Goal: Ask a question

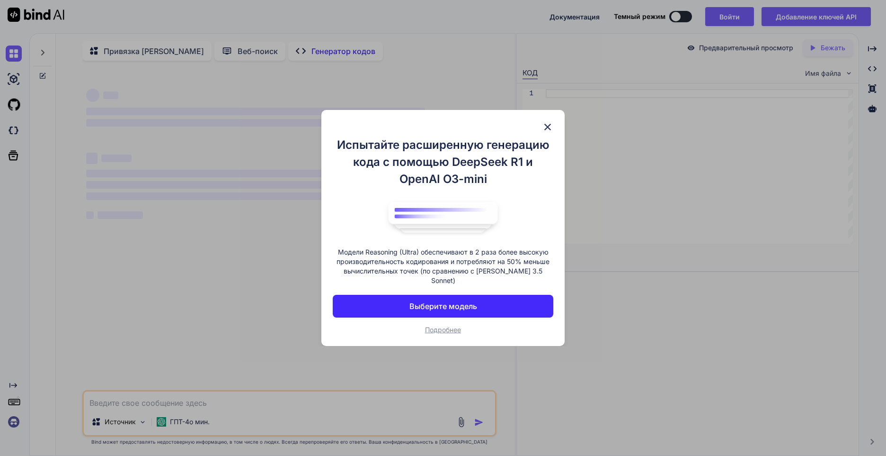
click at [546, 132] on img at bounding box center [547, 126] width 11 height 11
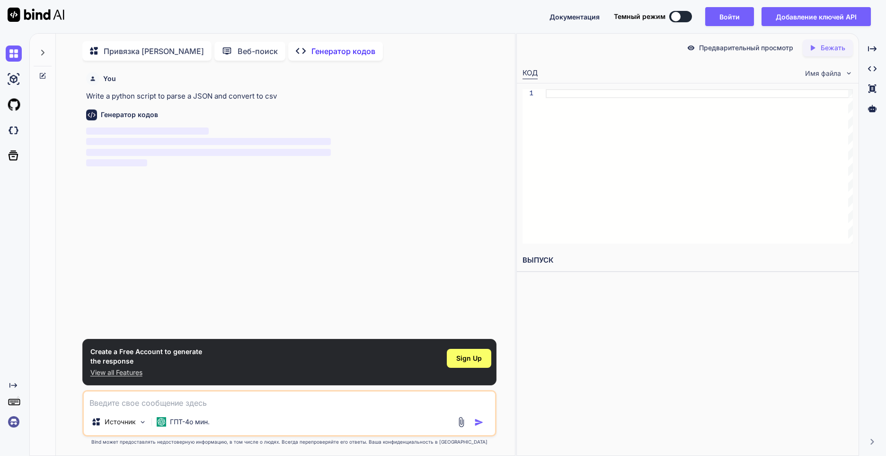
scroll to position [4, 0]
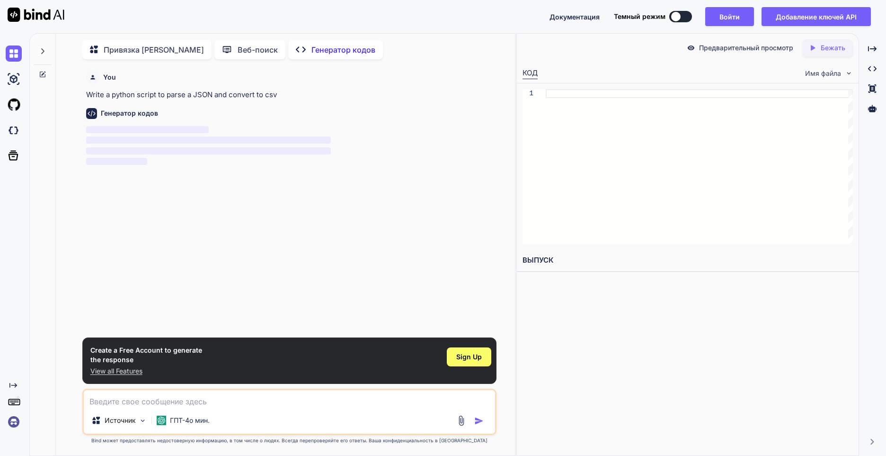
type textarea "x"
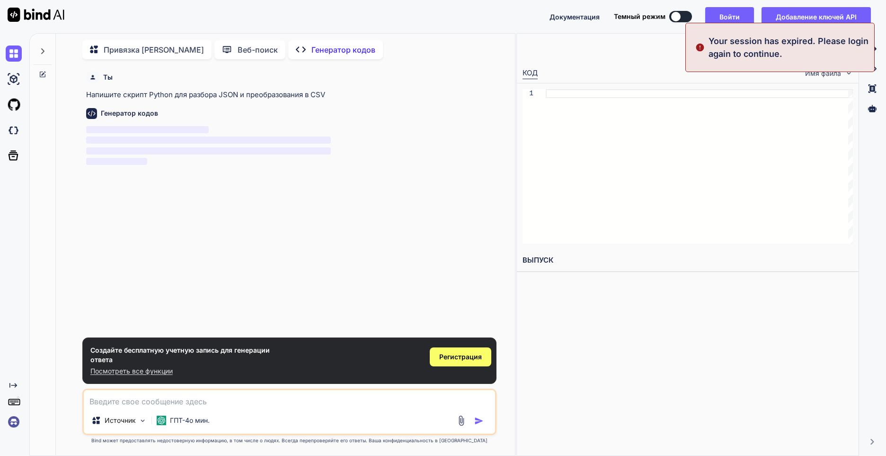
click at [131, 404] on textarea at bounding box center [290, 398] width 412 height 17
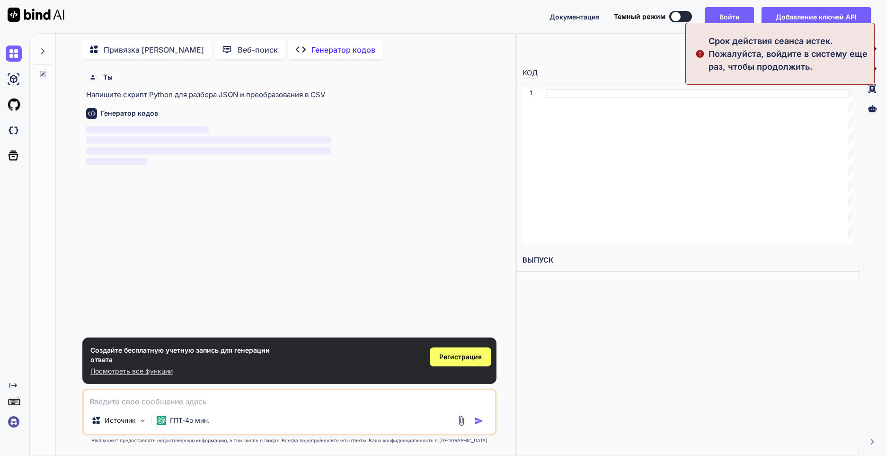
type textarea "к"
type textarea "x"
type textarea "ку"
type textarea "x"
type textarea "куж"
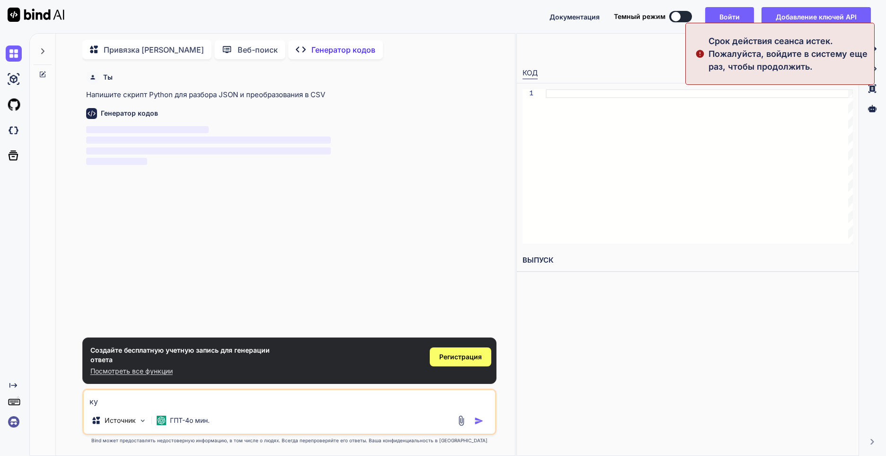
type textarea "x"
type textarea "кужа"
type textarea "x"
type textarea "куж"
type textarea "x"
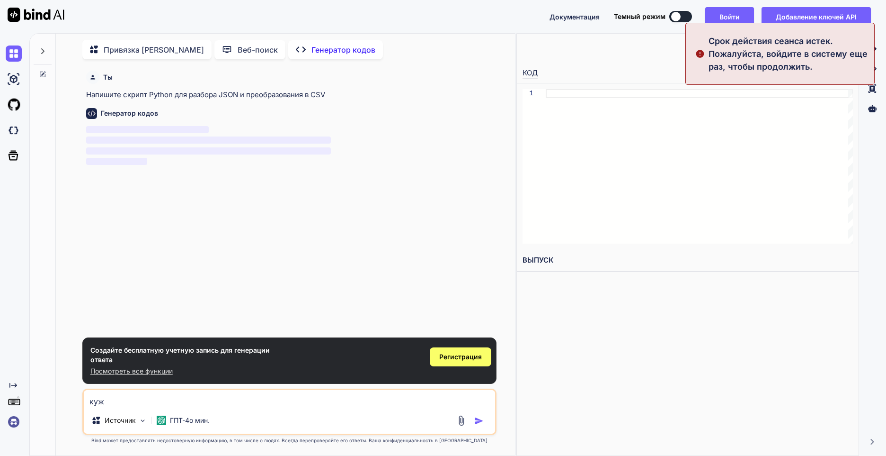
type textarea "ку"
type textarea "x"
type textarea "куд"
type textarea "x"
type textarea "куда"
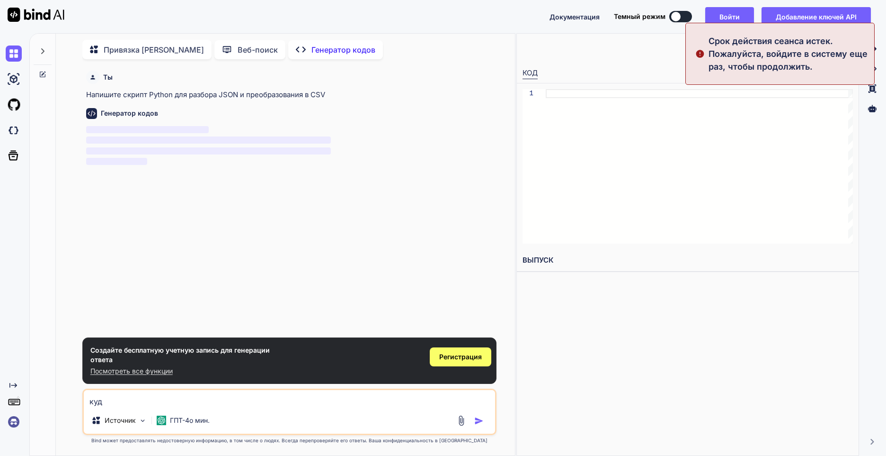
type textarea "x"
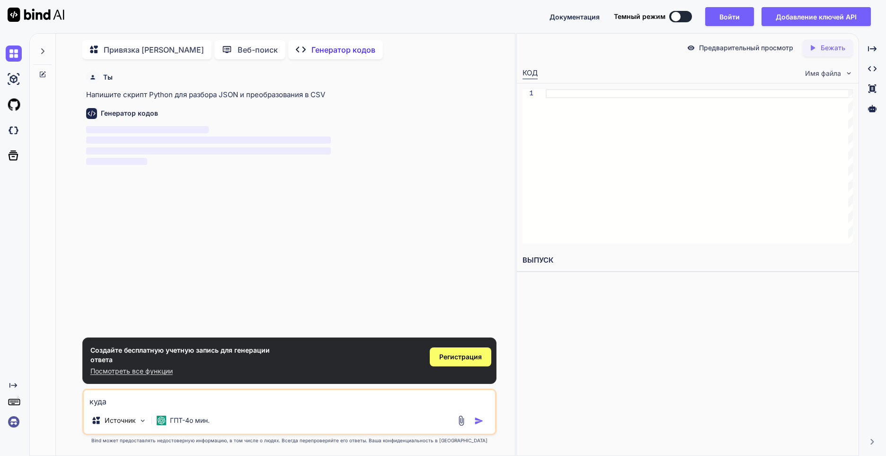
type textarea "куда"
type textarea "x"
type textarea "куда [PERSON_NAME]"
type textarea "x"
type textarea "куда мн"
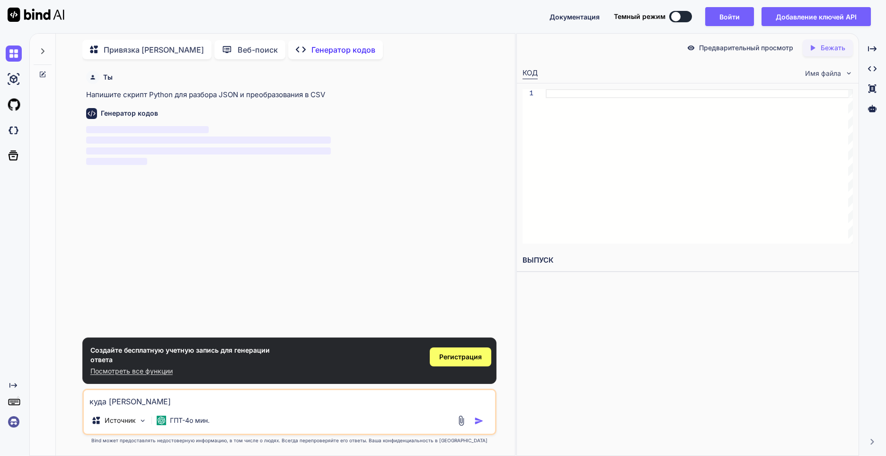
type textarea "x"
type textarea "куда мне"
type textarea "x"
type textarea "куда мне"
type textarea "x"
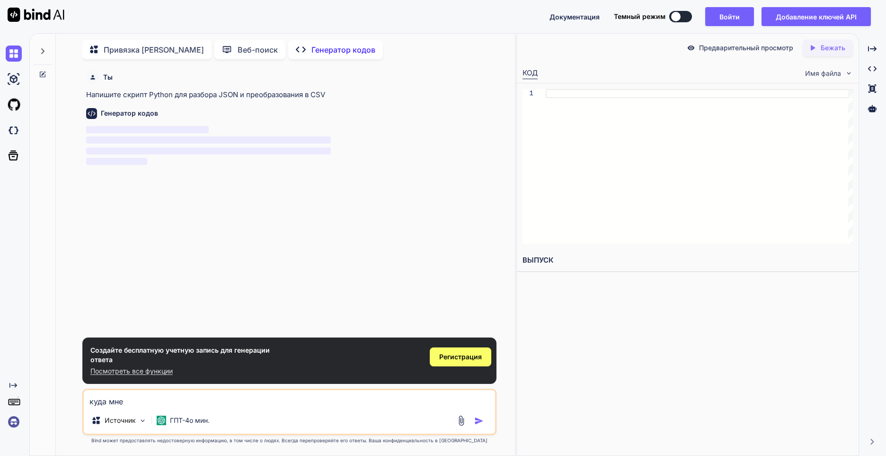
type textarea "куда мне п"
type textarea "x"
type textarea "куда мне по"
type textarea "x"
type textarea "куда мне пот"
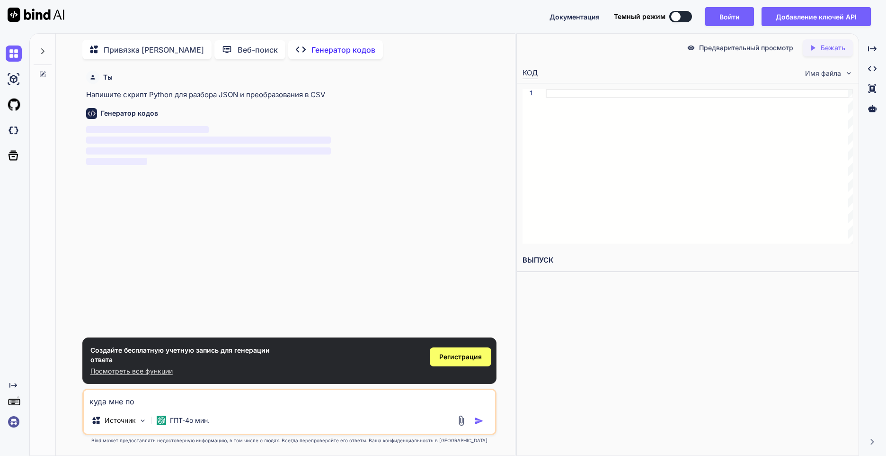
type textarea "x"
type textarea "куда мне пото"
type textarea "x"
type textarea "куда мне потом"
type textarea "x"
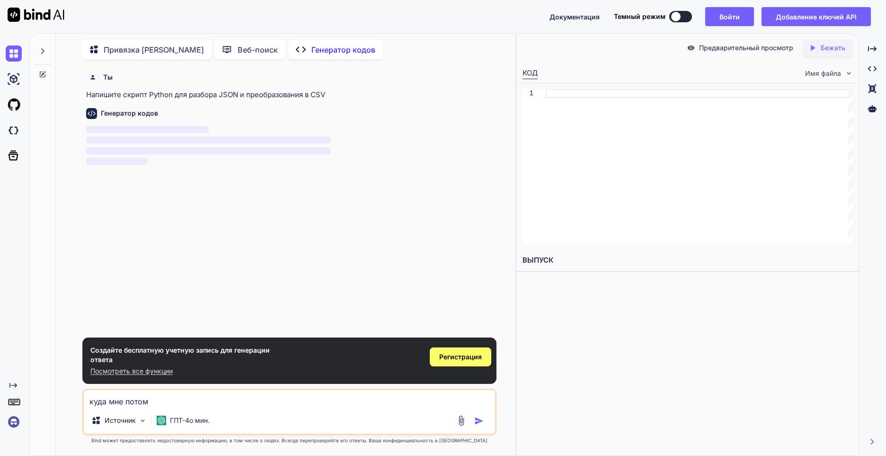
type textarea "куда мне потом"
type textarea "x"
type textarea "куда мне потом [PERSON_NAME]"
type textarea "x"
type textarea "куда мне потом вс"
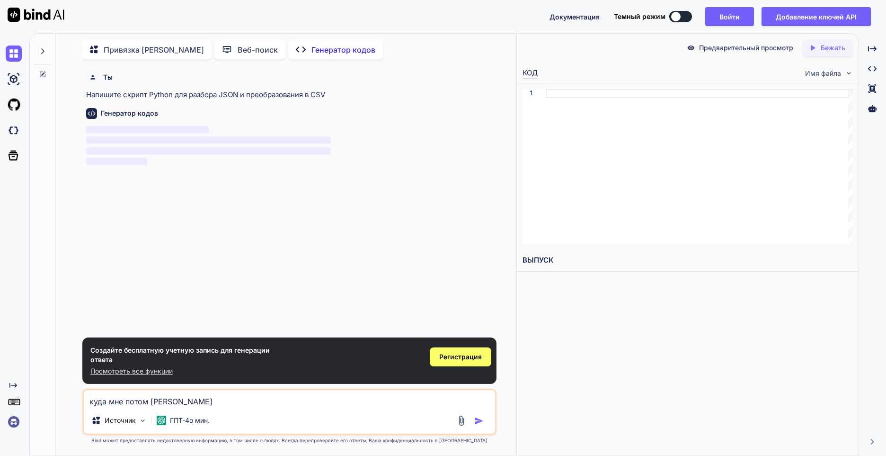
type textarea "x"
type textarea "куда мне потом вст"
type textarea "x"
type textarea "куда мне потом вста"
type textarea "x"
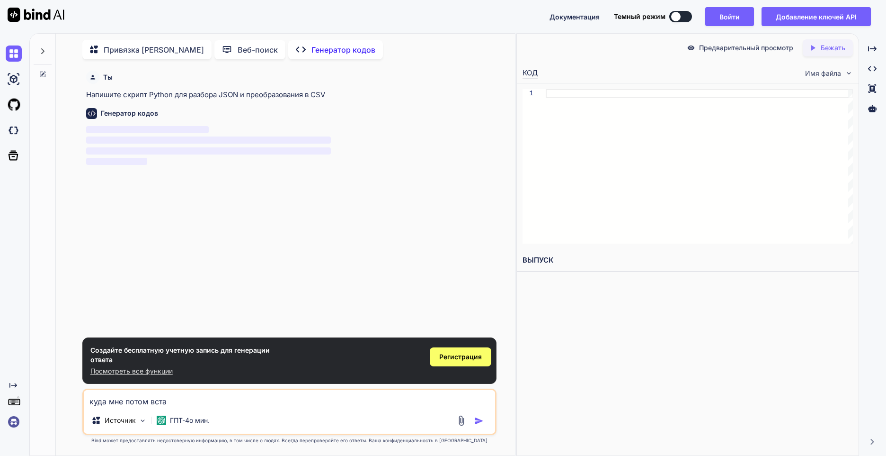
type textarea "куда мне потом встав"
type textarea "x"
type textarea "куда мне потом вставл"
type textarea "x"
type textarea "куда мне потом вставля"
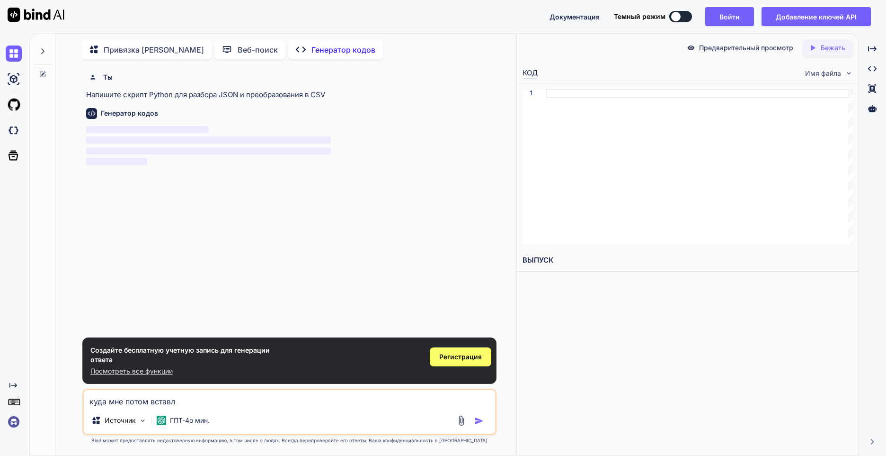
type textarea "x"
type textarea "куда мне потом вставлят"
type textarea "x"
type textarea "куда мне потом вставлять"
type textarea "x"
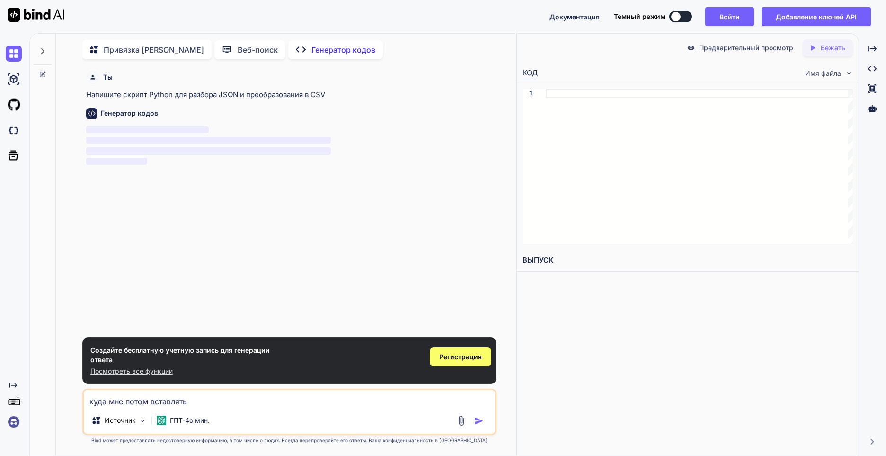
type textarea "куда мне потом вставлять"
type textarea "x"
type textarea "куда мне потом вставлять т"
type textarea "x"
type textarea "куда мне потом вставлять тв"
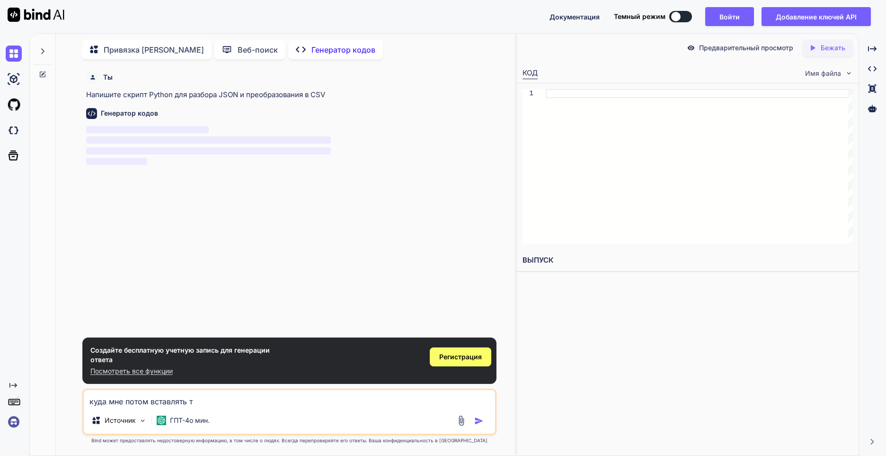
type textarea "x"
type textarea "куда мне потом вставлять тво"
type textarea "x"
type textarea "куда мне потом вставлять твой"
type textarea "x"
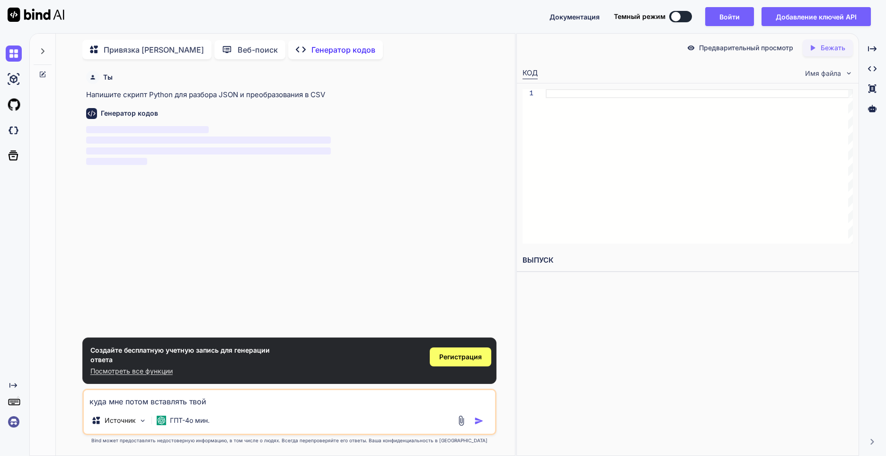
type textarea "куда мне потом вставлять твой"
type textarea "x"
type textarea "куда мне потом вставлять твой к"
type textarea "x"
type textarea "куда мне потом вставлять твой ко"
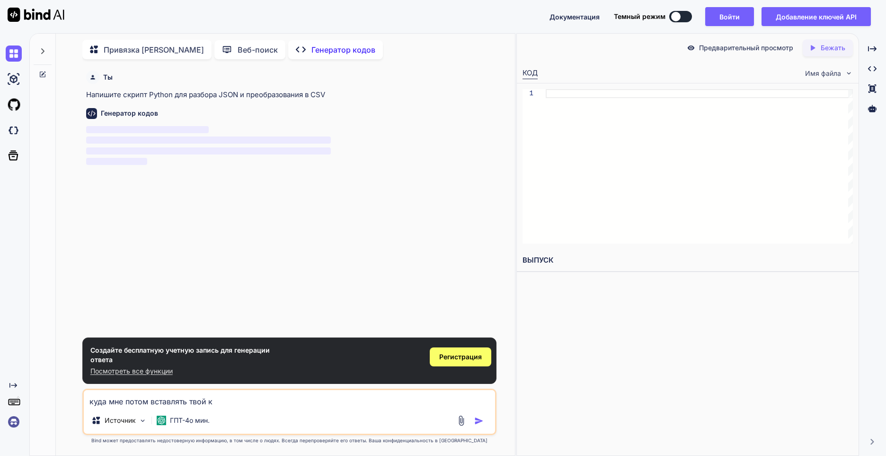
type textarea "x"
type textarea "куда мне потом вставлять твой код"
type textarea "x"
type textarea "куда мне потом вставлять твой код?"
type textarea "x"
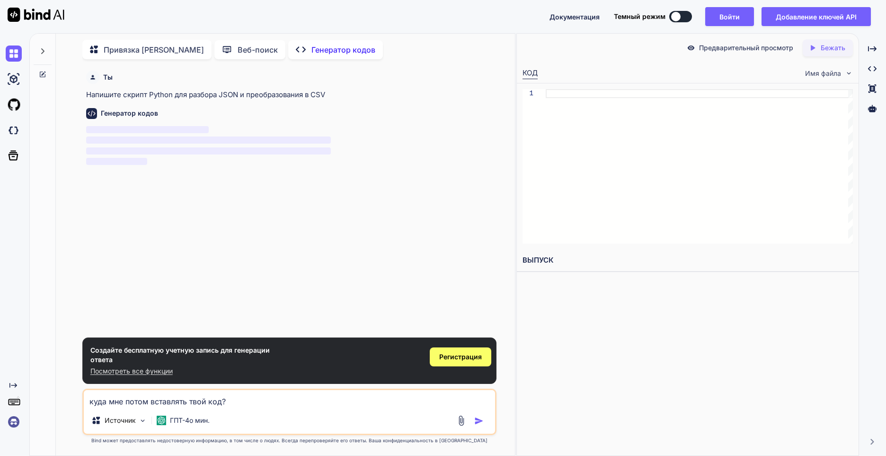
type textarea "куда мне потом вставлять твой код?"
type textarea "x"
type textarea "куда мне потом вставлять твой код? м"
type textarea "x"
type textarea "куда мне потом вставлять твой код? мо"
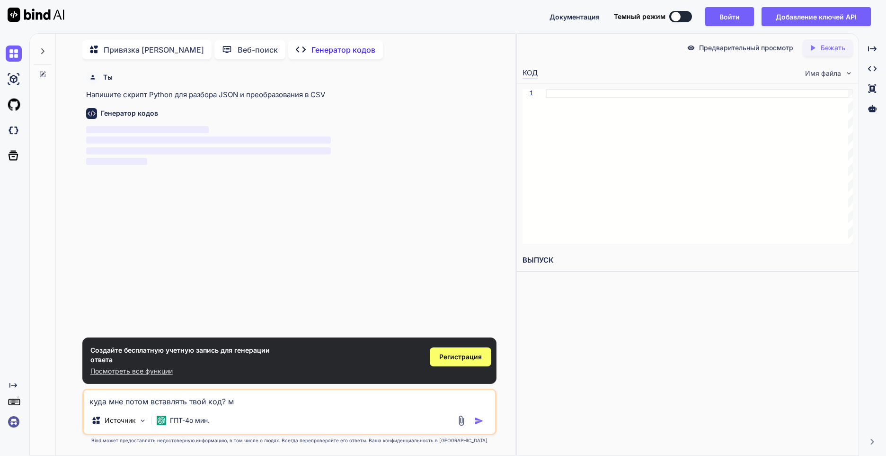
type textarea "x"
type textarea "куда мне потом вставлять твой код? мол"
type textarea "x"
type textarea "куда мне потом вставлять твой код? молж"
type textarea "x"
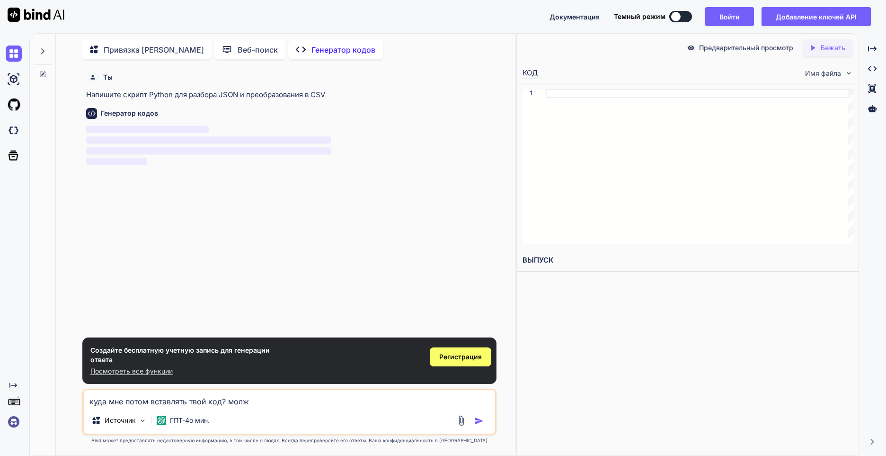
type textarea "куда мне потом вставлять твой код? мол"
type textarea "x"
type textarea "куда мне потом вставлять твой код? мо"
type textarea "x"
type textarea "куда мне потом вставлять твой код? [DEMOGRAPHIC_DATA]"
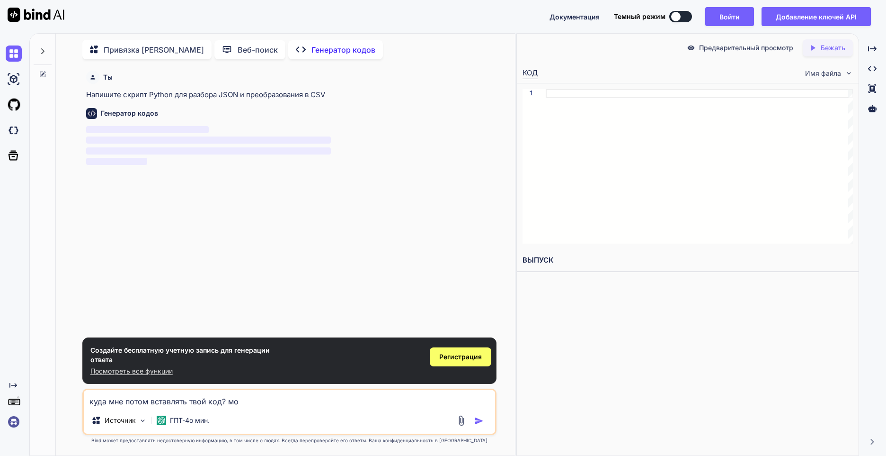
type textarea "x"
type textarea "куда мне потом вставлять твой код? мо"
type textarea "x"
type textarea "куда мне потом вставлять твой код? м"
type textarea "x"
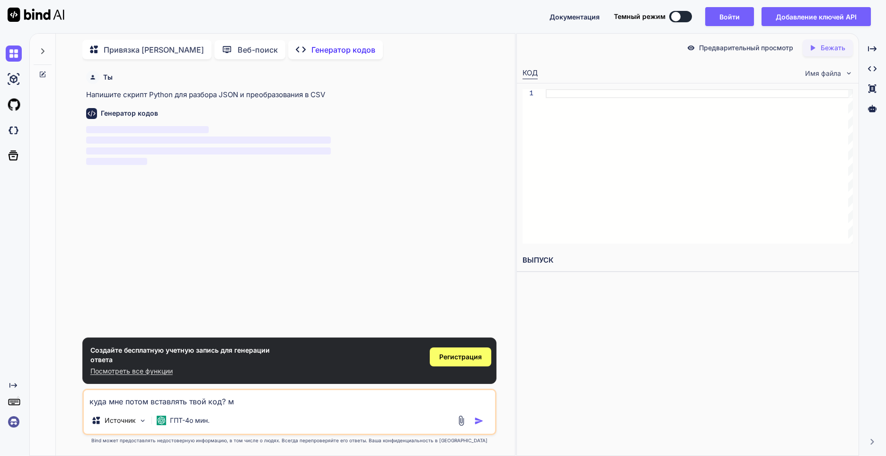
type textarea "куда мне потом вставлять твой код?"
type textarea "x"
type textarea "куда мне потом вставлять твой код? д"
type textarea "x"
type textarea "куда мне потом вставлять твой код? да"
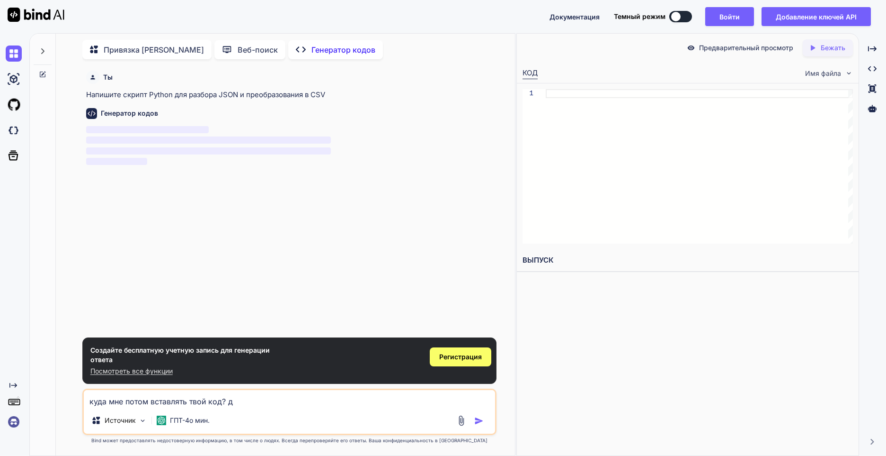
type textarea "x"
type textarea "куда мне потом вставлять твой код? дай"
type textarea "x"
type textarea "куда мне потом вставлять твой код? дай"
type textarea "x"
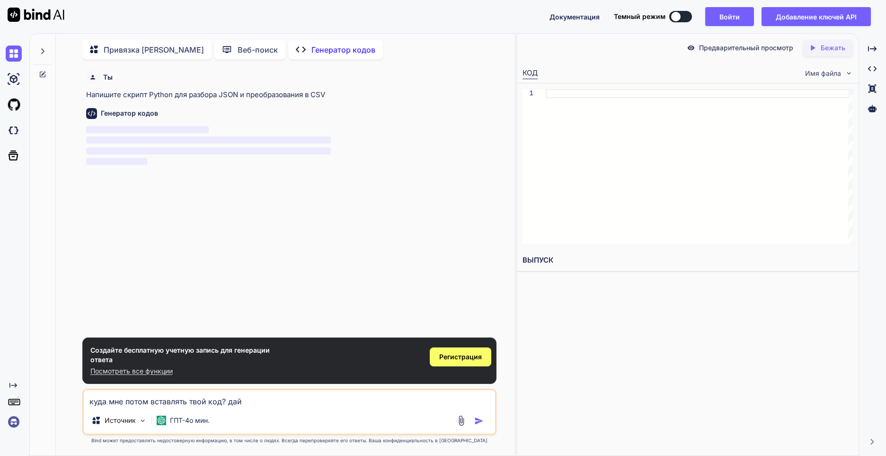
type textarea "куда мне потом вставлять твой код? дай о"
type textarea "x"
type textarea "куда мне потом вставлять твой код? дай отв"
type textarea "x"
type textarea "куда мне потом вставлять твой код? дай отве"
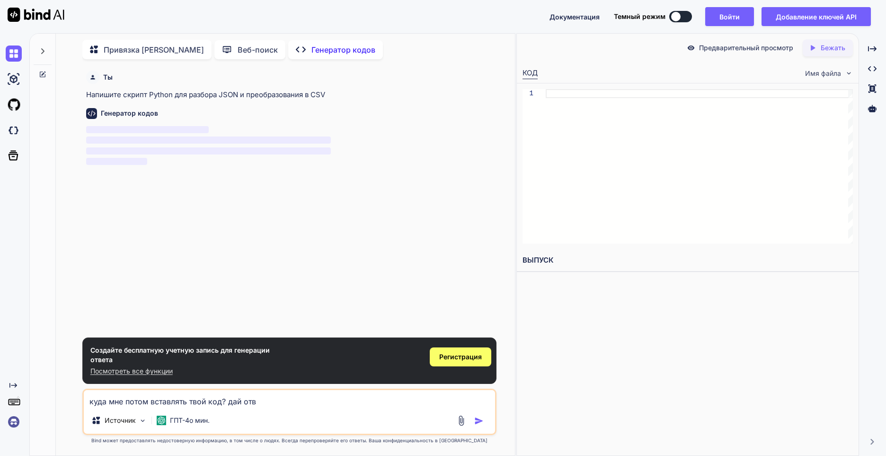
type textarea "x"
type textarea "куда мне потом вставлять твой код? дай ответ"
type textarea "x"
type textarea "куда мне потом вставлять твой код? дай отве"
type textarea "x"
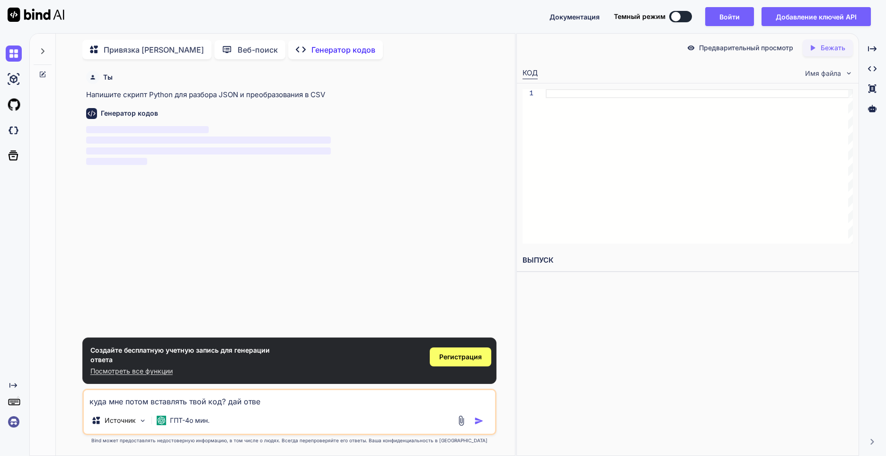
type textarea "куда мне потом вставлять твой код? дай отв"
type textarea "x"
type textarea "куда мне потом вставлять твой код? дай от"
type textarea "x"
type textarea "куда мне потом вставлять твой код? дай о"
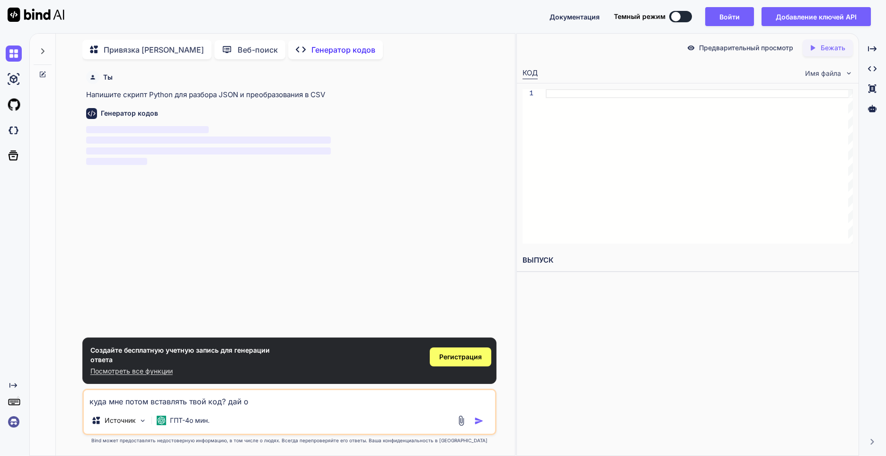
type textarea "x"
type textarea "куда мне потом вставлять твой код? дай"
type textarea "x"
type textarea "куда мне потом вставлять твой код? дай с"
type textarea "x"
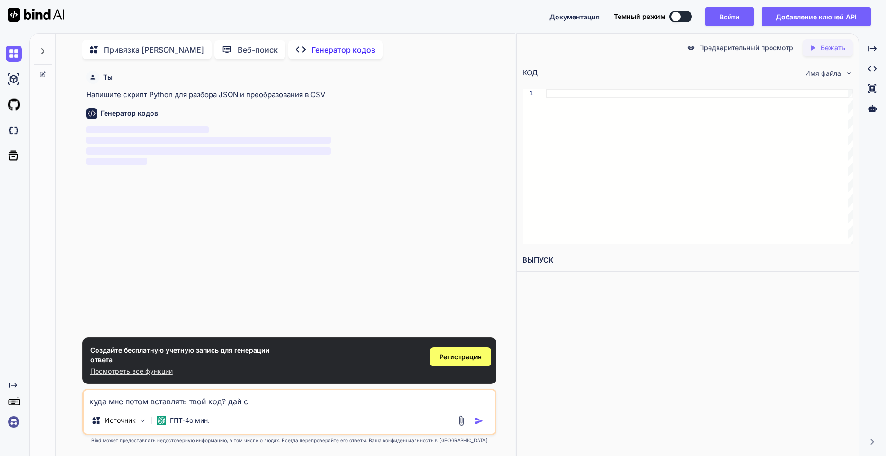
type textarea "куда мне потом вставлять твой код? дай сс"
type textarea "x"
type textarea "куда мне потом вставлять твой код? дай ссы"
type textarea "x"
type textarea "куда мне потом вставлять твой код? дай ссыл"
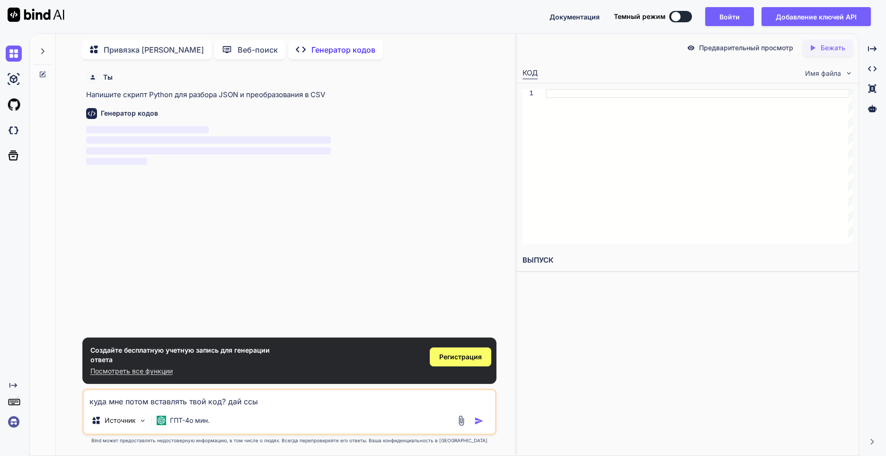
type textarea "x"
type textarea "куда мне потом вставлять твой код? дай ссылк"
type textarea "x"
type textarea "куда мне потом вставлять твой код? дай ссылку"
type textarea "x"
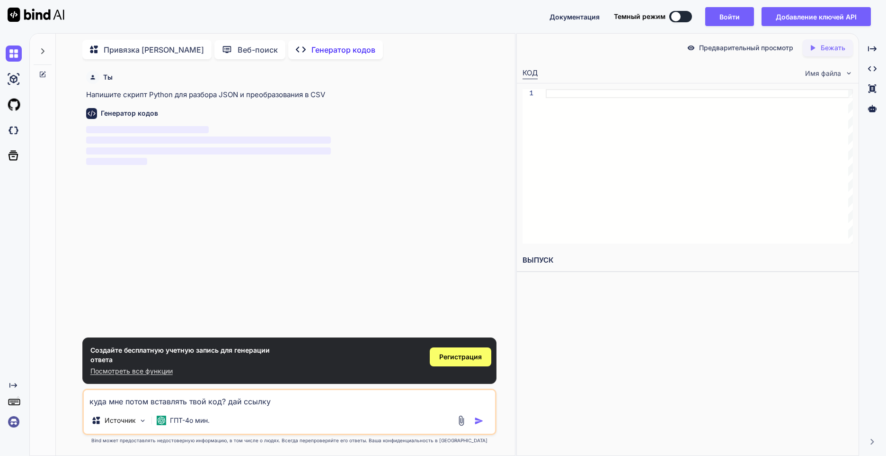
type textarea "куда мне потом вставлять твой код? дай ссылку"
type textarea "x"
type textarea "куда мне потом вставлять твой код? дай ссылку н"
type textarea "x"
type textarea "куда мне потом вставлять твой код? дай ссылку на"
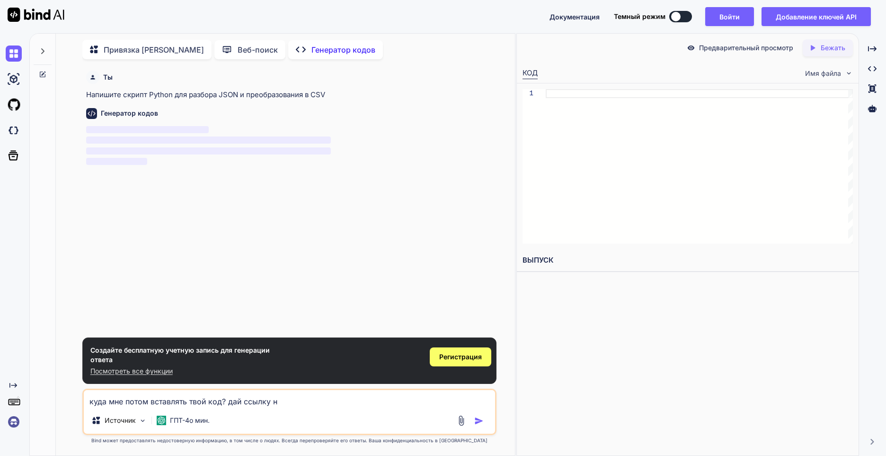
type textarea "x"
type textarea "куда мне потом вставлять твой код? дай ссылку на"
type textarea "x"
type textarea "куда мне потом вставлять твой код? дай ссылку на с"
type textarea "x"
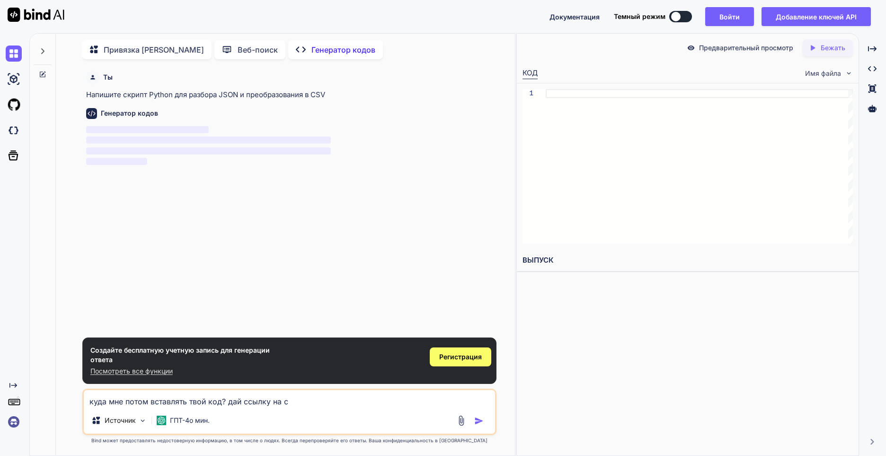
type textarea "куда мне потом вставлять твой код? дай ссылку на са"
type textarea "x"
type textarea "куда мне потом вставлять твой код? дай ссылку на сай"
type textarea "x"
type textarea "куда мне потом вставлять твой код? дай ссылку на сайт"
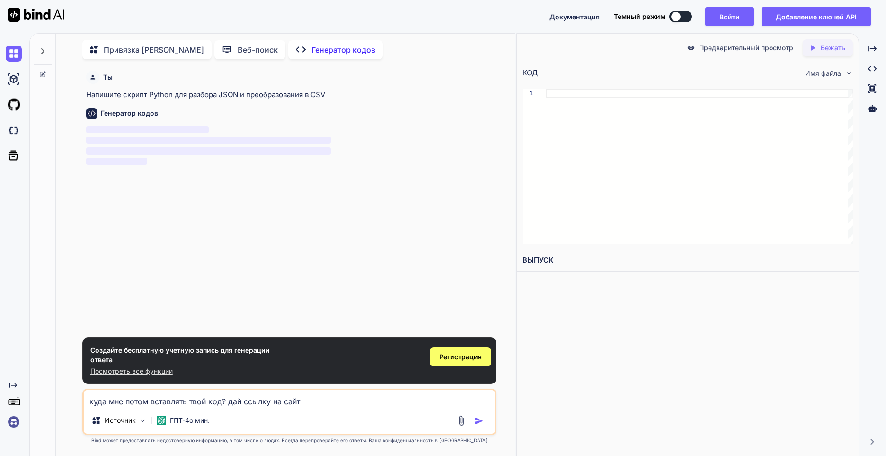
type textarea "x"
type textarea "куда мне потом вставлять твой код? дай ссылку на сайт"
type textarea "x"
type textarea "куда мне потом вставлять твой код? дай ссылку на сайт г"
type textarea "x"
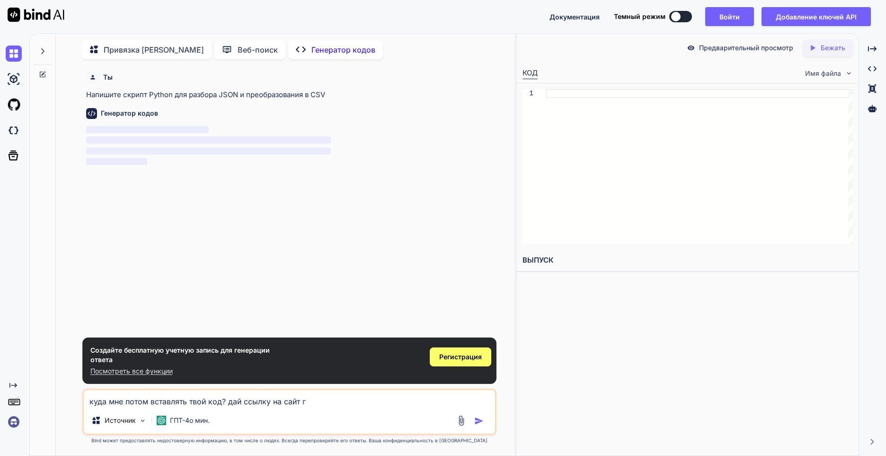
type textarea "куда мне потом вставлять твой код? дай ссылку на сайт"
type textarea "x"
type textarea "куда мне потом вставлять твой код? дай ссылку на сайт к"
type textarea "x"
type textarea "куда мне потом вставлять твой код? дай ссылку на сайт ку"
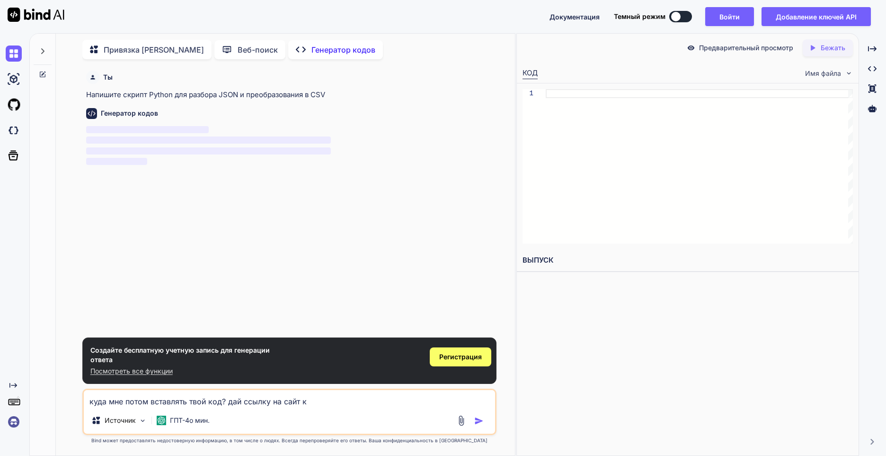
type textarea "x"
type textarea "куда мне потом вставлять твой код? дай ссылку на сайт куд"
type textarea "x"
type textarea "куда мне потом вставлять твой код? дай ссылку на сайт куда"
type textarea "x"
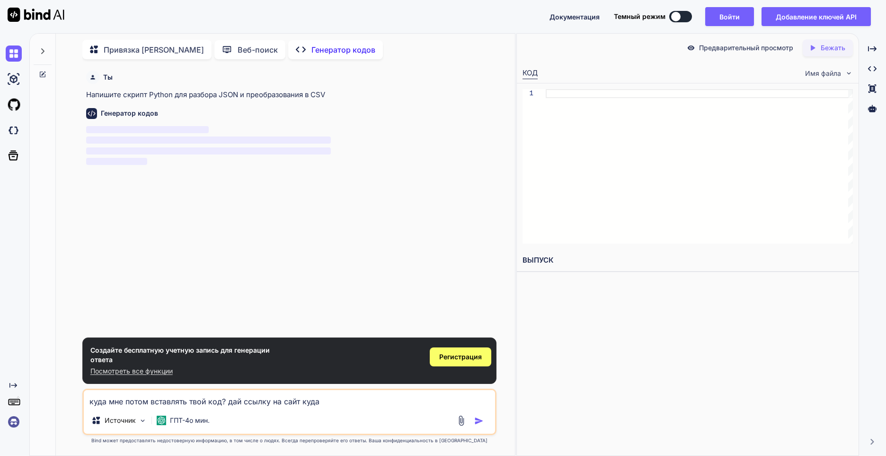
type textarea "куда мне потом вставлять твой код? дай ссылку на сайт куда"
type textarea "x"
type textarea "куда мне потом вставлять твой код? дай ссылку на сайт куда [PERSON_NAME]"
type textarea "x"
type textarea "куда мне потом вставлять твой код? дай ссылку на сайт куда мо"
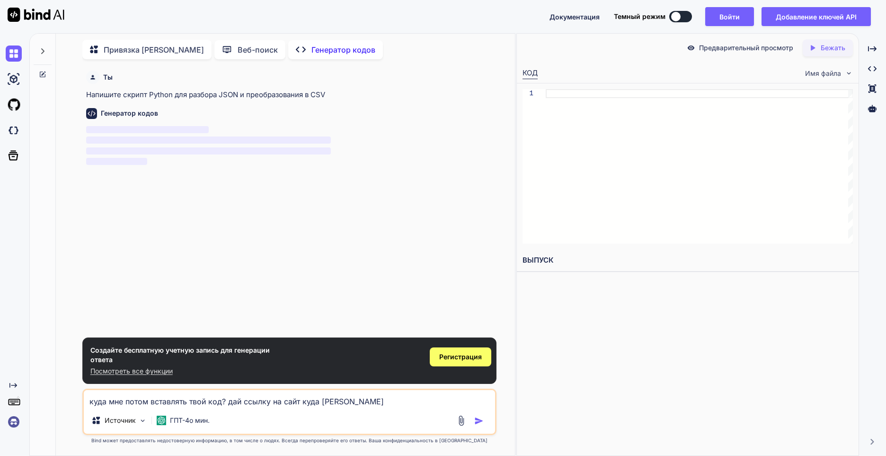
type textarea "x"
type textarea "куда мне потом вставлять твой код? дай ссылку на сайт куда мож"
type textarea "x"
type textarea "куда мне потом вставлять твой код? дай ссылку на сайт куда можн"
type textarea "x"
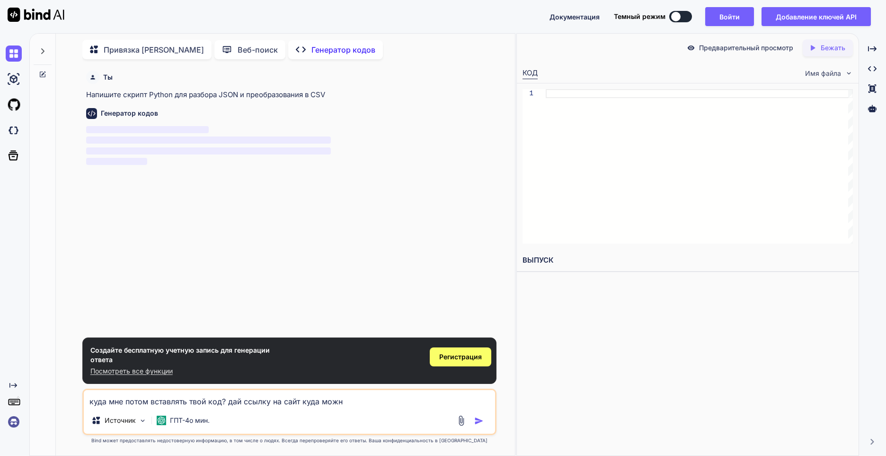
type textarea "куда мне потом вставлять твой код? дай ссылку на сайт куда можно"
type textarea "x"
type textarea "куда мне потом вставлять твой код? дай ссылку на сайт куда можно"
type textarea "x"
type textarea "куда мне потом вставлять твой код? дай ссылку на сайт куда можно в"
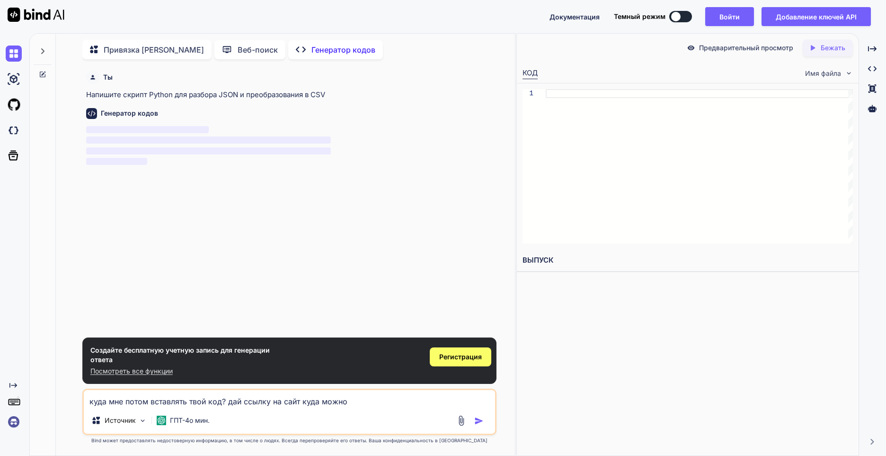
type textarea "x"
type textarea "куда мне потом вставлять твой код? дай ссылку на сайт куда можно вс"
type textarea "x"
type textarea "куда мне потом вставлять твой код? дай ссылку на сайт куда можно вст"
type textarea "x"
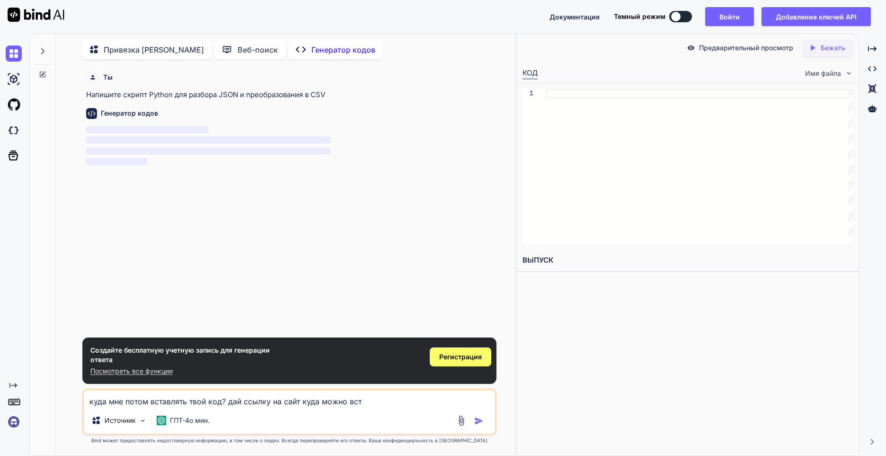
type textarea "куда мне потом вставлять твой код? дай ссылку на сайт куда можно вста"
type textarea "x"
type textarea "куда мне потом вставлять твой код? дай ссылку на сайт куда можно встав"
type textarea "x"
type textarea "куда мне потом вставлять твой код? дай ссылку на сайт куда можно встави"
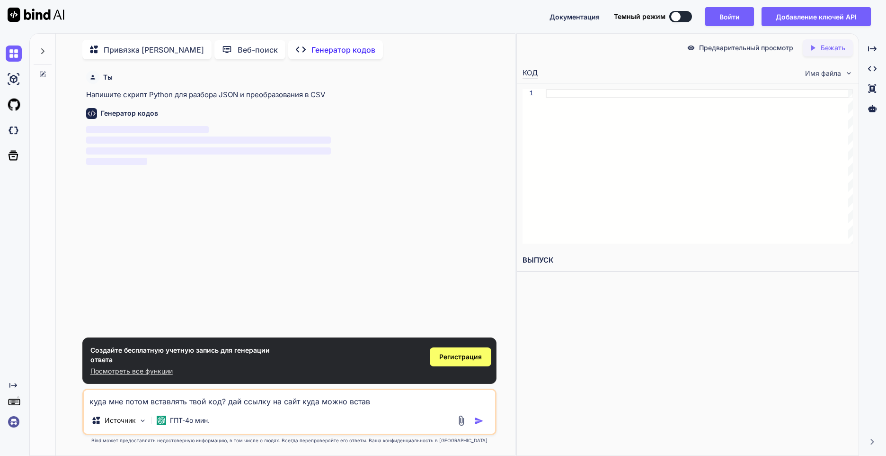
type textarea "x"
type textarea "куда мне потом вставлять твой код? дай ссылку на сайт куда можно вставит"
type textarea "x"
type textarea "куда мне потом вставлять твой код? дай ссылку на сайт куда можно вставить"
type textarea "x"
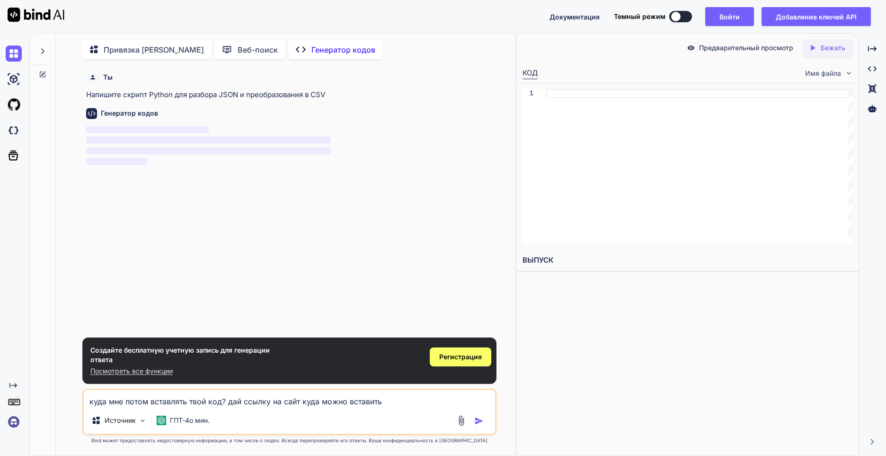
type textarea "куда мне потом вставлять твой код? дай ссылку на сайт куда можно вставить"
type textarea "x"
type textarea "куда мне потом вставлять твой код? дай ссылку на сайт куда можно вставить о"
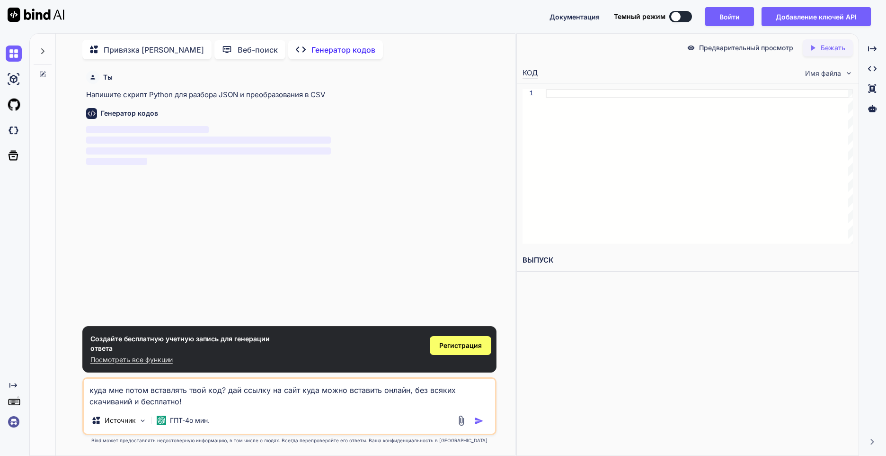
click at [475, 416] on img "button" at bounding box center [478, 420] width 9 height 9
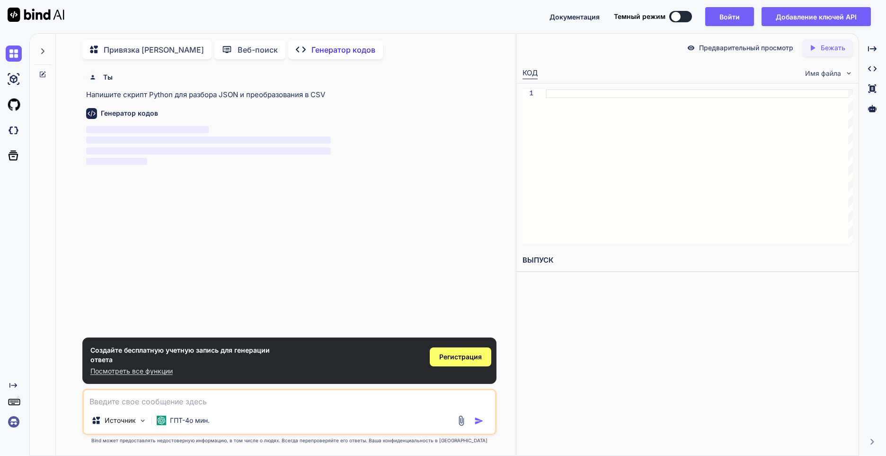
paste textarea "куда мне потом вставлять твой код? дай ссылку на сайт куда можно вставить онлай…"
click at [184, 427] on div "ГПТ-4о мин." at bounding box center [183, 420] width 61 height 19
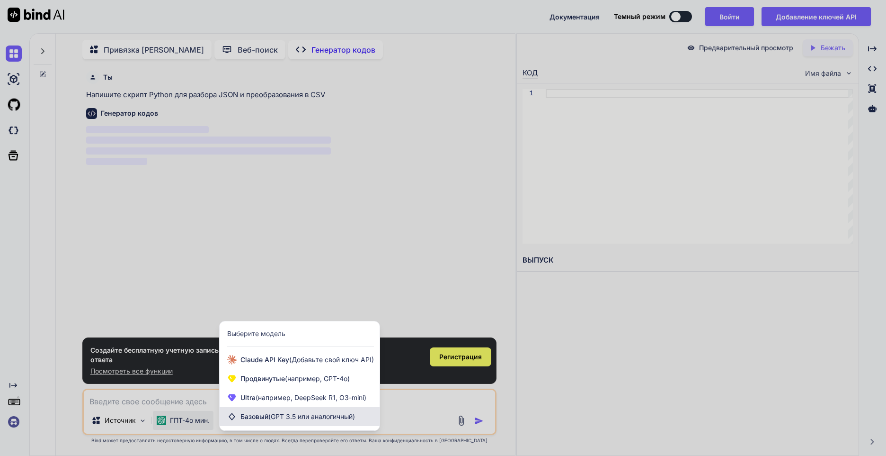
click at [296, 412] on span "Базовый (GPT 3.5 или аналогичный)" at bounding box center [298, 416] width 115 height 9
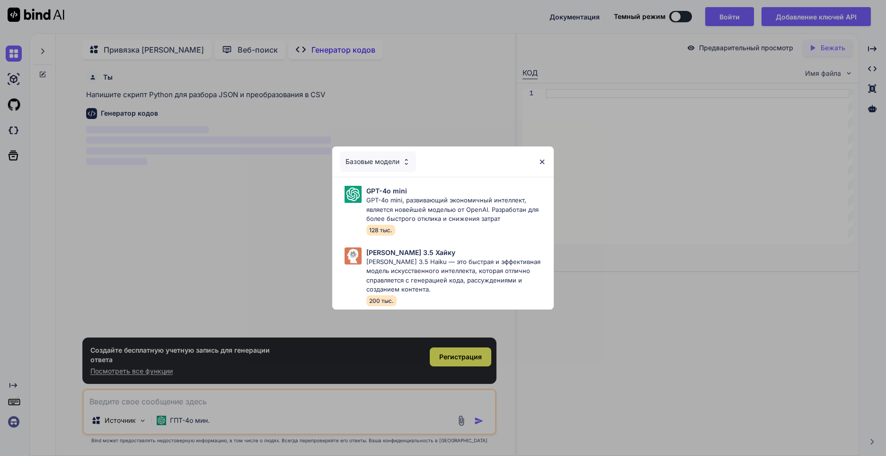
click at [545, 161] on img at bounding box center [542, 162] width 8 height 8
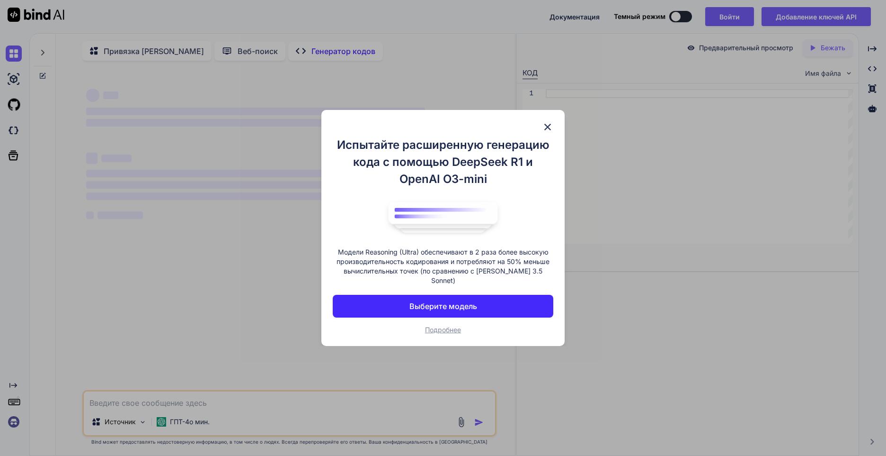
click at [448, 295] on button "Выберите модель" at bounding box center [443, 306] width 221 height 23
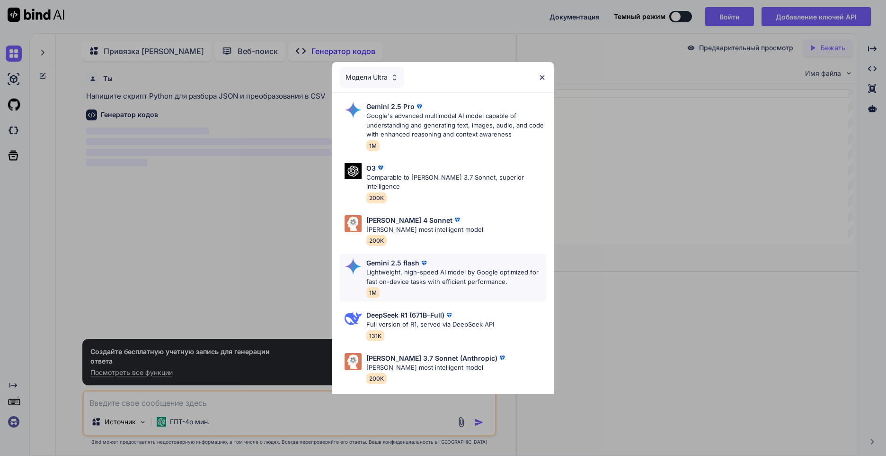
scroll to position [4, 0]
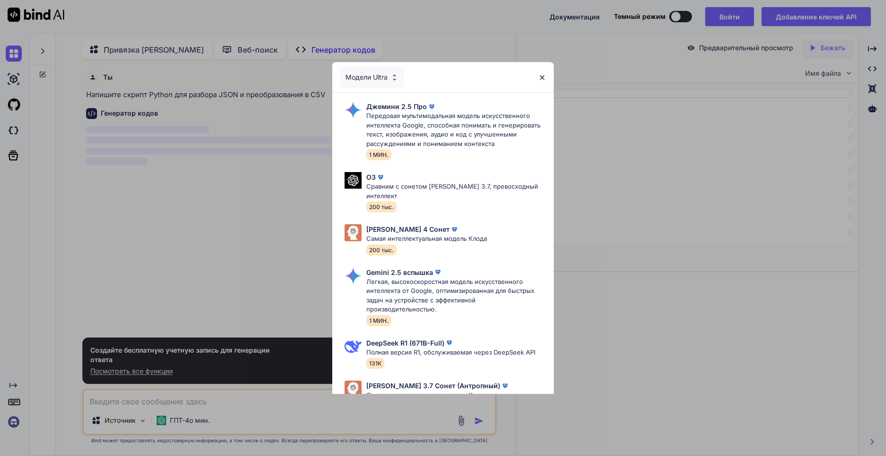
type textarea "x"
click at [545, 81] on img at bounding box center [542, 77] width 8 height 8
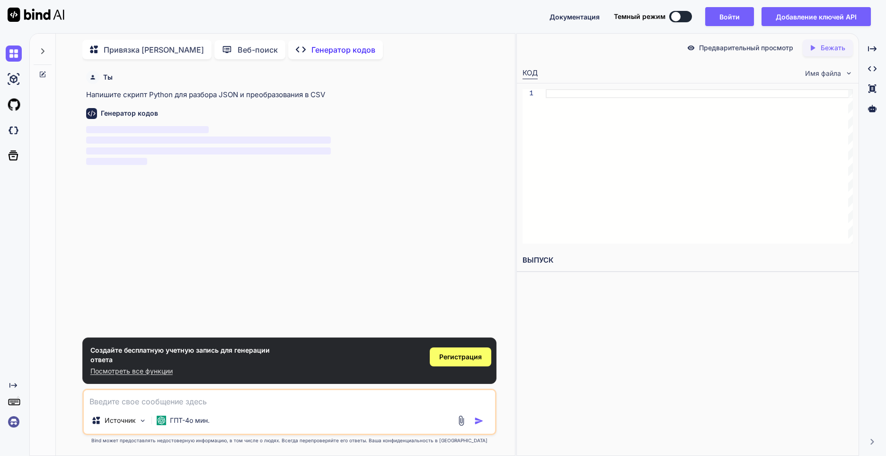
click at [568, 88] on div "1" at bounding box center [688, 166] width 342 height 166
click at [569, 90] on div at bounding box center [699, 166] width 307 height 154
